Goal: Information Seeking & Learning: Find specific fact

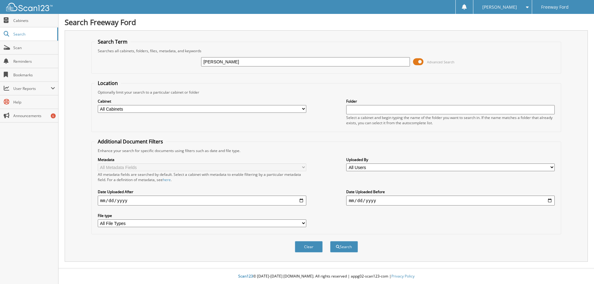
type input "[PERSON_NAME]"
click at [330, 241] on button "Search" at bounding box center [344, 246] width 28 height 11
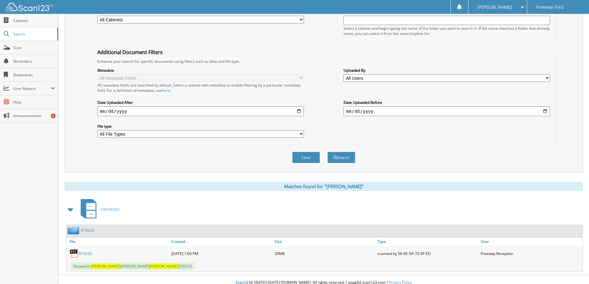
scroll to position [96, 0]
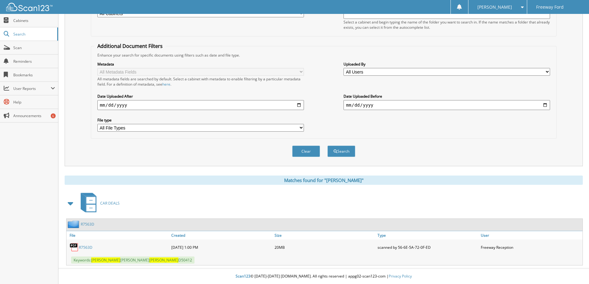
click at [84, 248] on link "R7563D" at bounding box center [86, 247] width 14 height 5
